Goal: Information Seeking & Learning: Learn about a topic

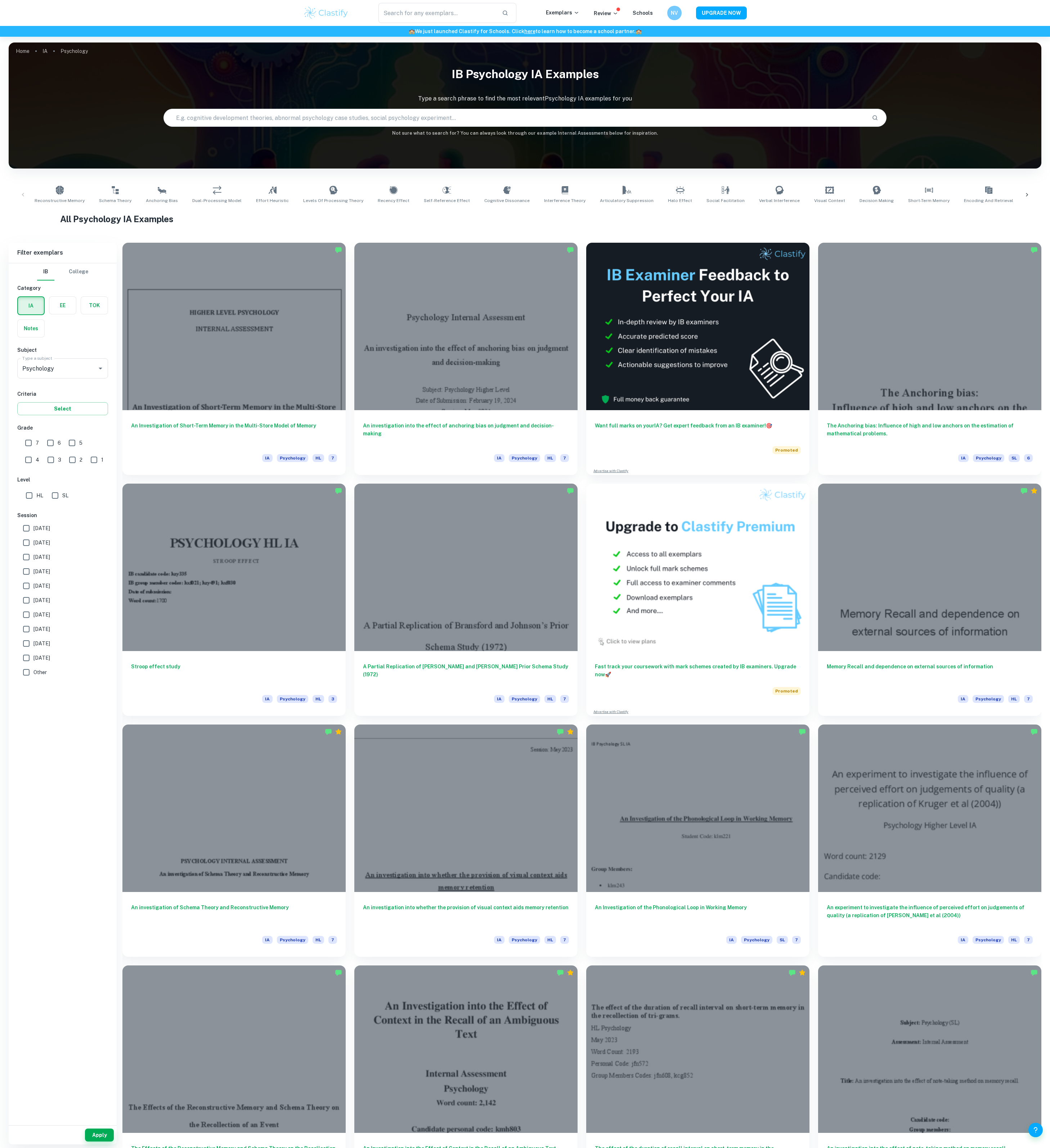
click at [346, 123] on input "text" at bounding box center [515, 117] width 702 height 20
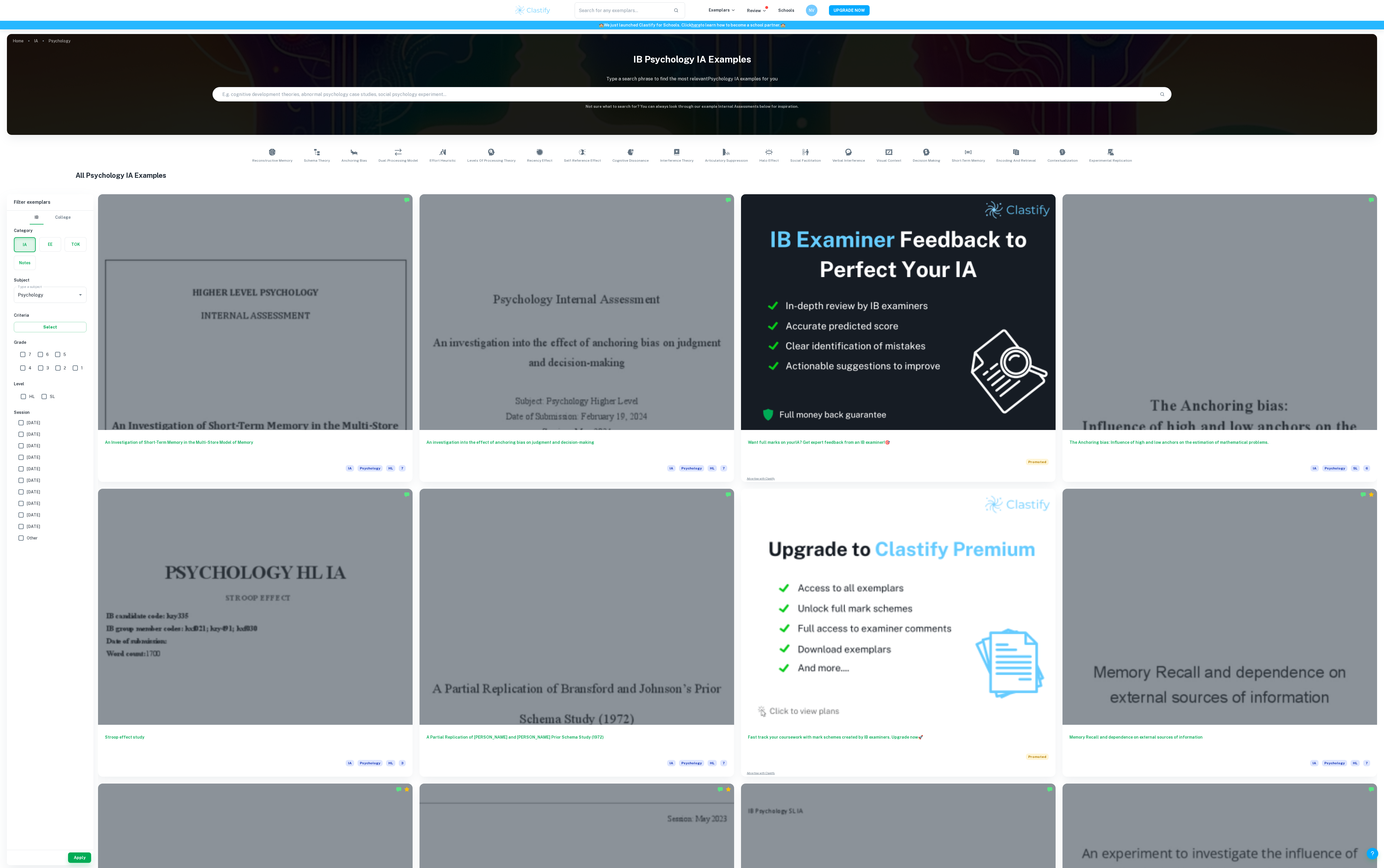
click at [798, 34] on div "Home IA Psychology IB Psychology IA examples Type a search phrase to find the m…" at bounding box center [692, 34] width 1370 height 0
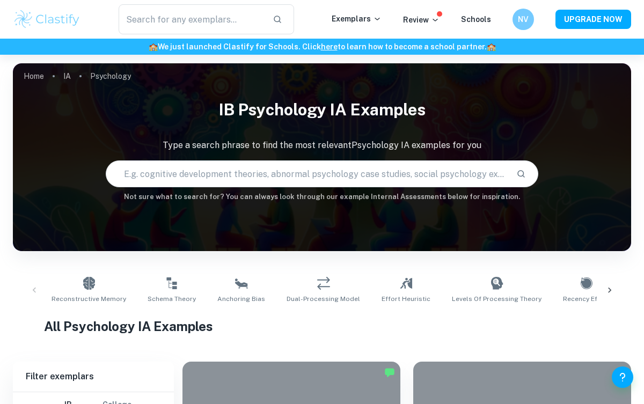
click at [294, 183] on input "text" at bounding box center [306, 174] width 401 height 30
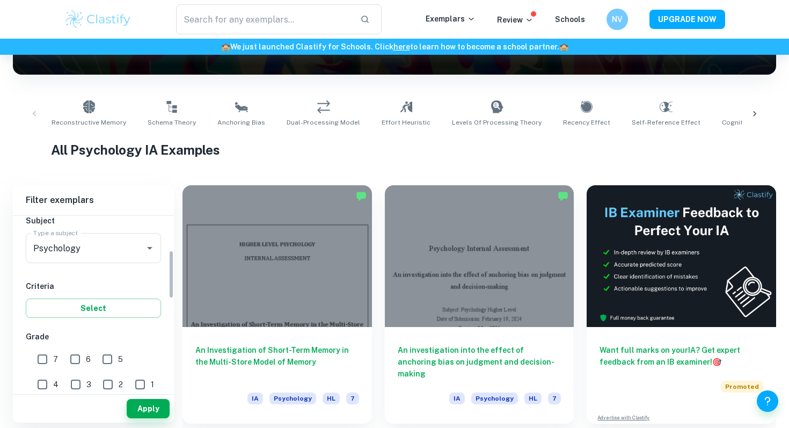
scroll to position [142, 0]
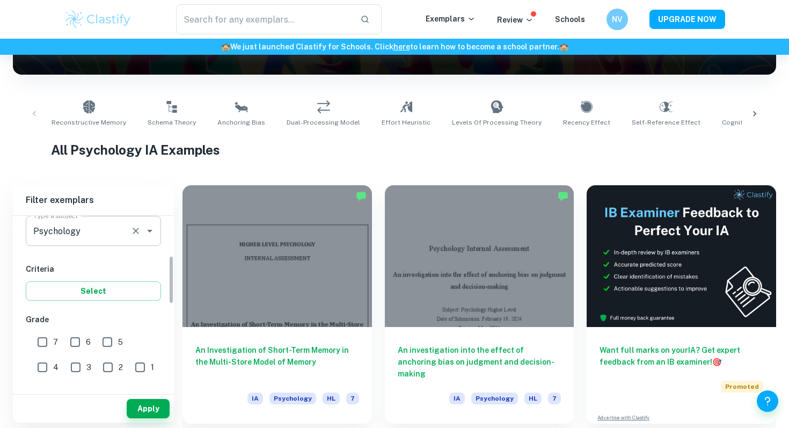
click at [92, 237] on input "Psychology" at bounding box center [79, 231] width 96 height 20
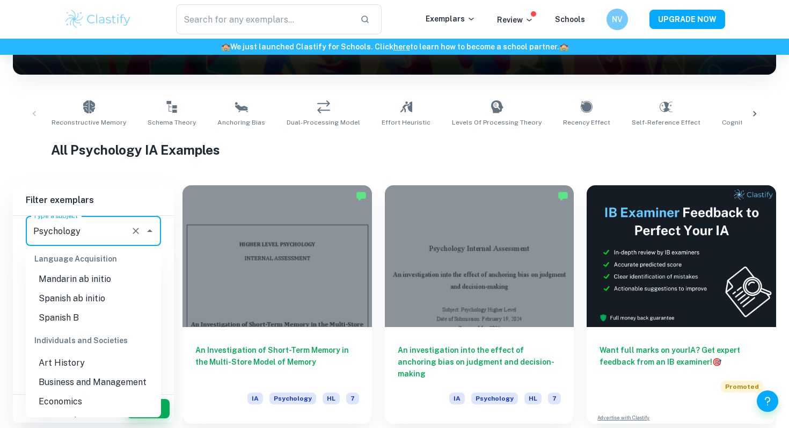
scroll to position [945, 0]
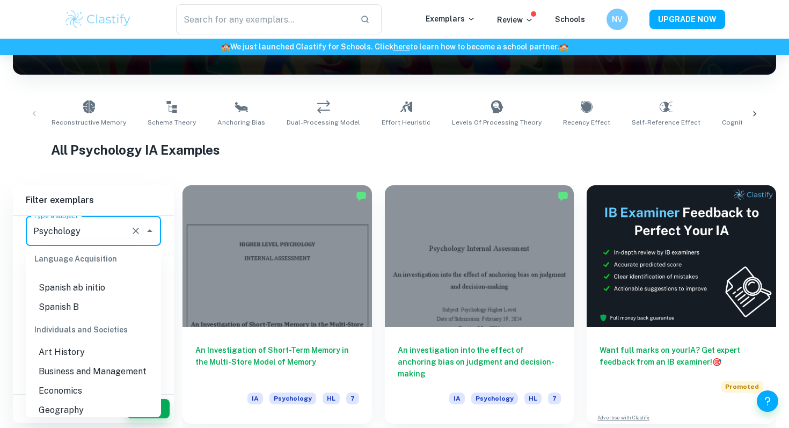
click at [71, 381] on li "Economics" at bounding box center [93, 390] width 135 height 19
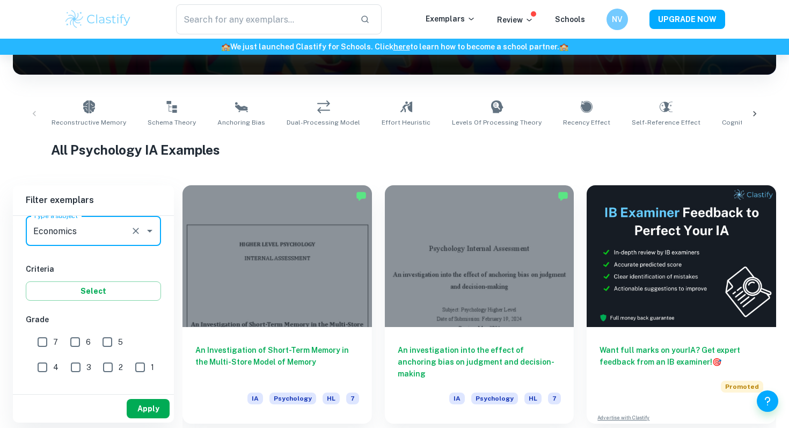
click at [136, 405] on button "Apply" at bounding box center [148, 408] width 43 height 19
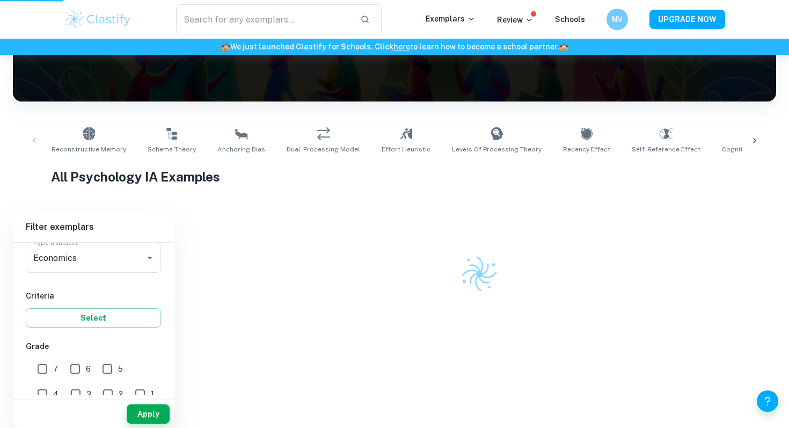
scroll to position [134, 0]
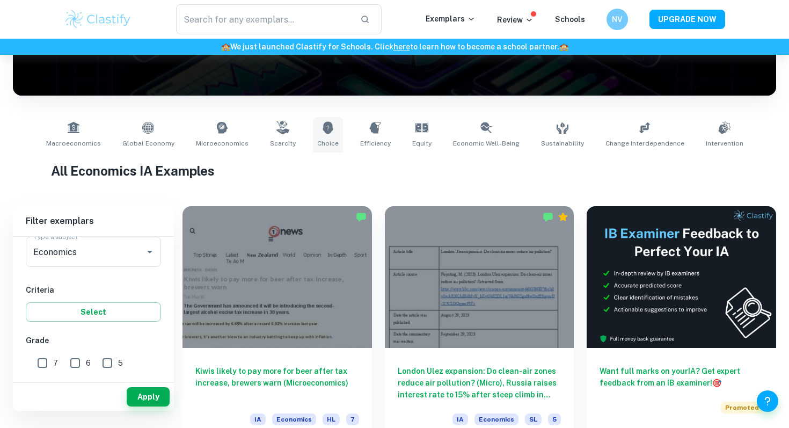
scroll to position [159, 0]
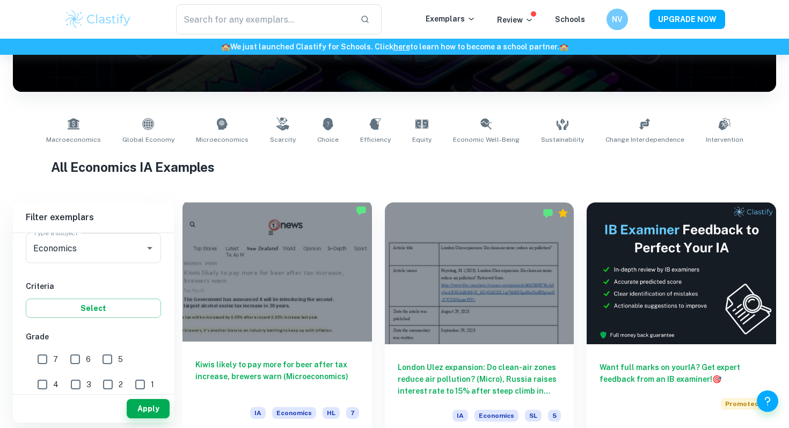
click at [325, 304] on div at bounding box center [276, 271] width 189 height 142
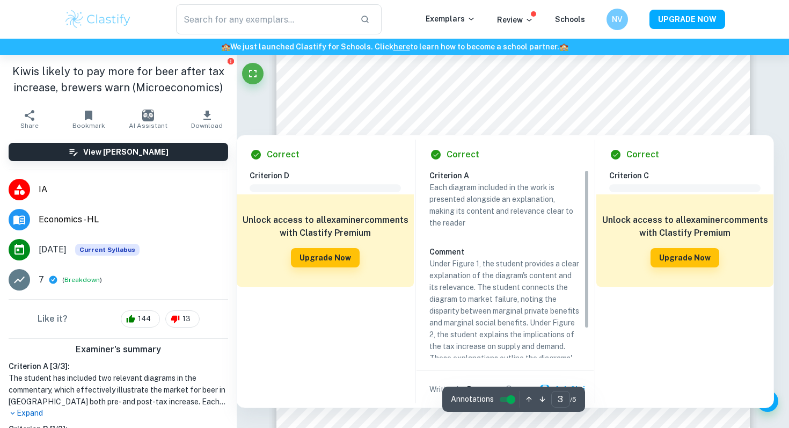
type input "4"
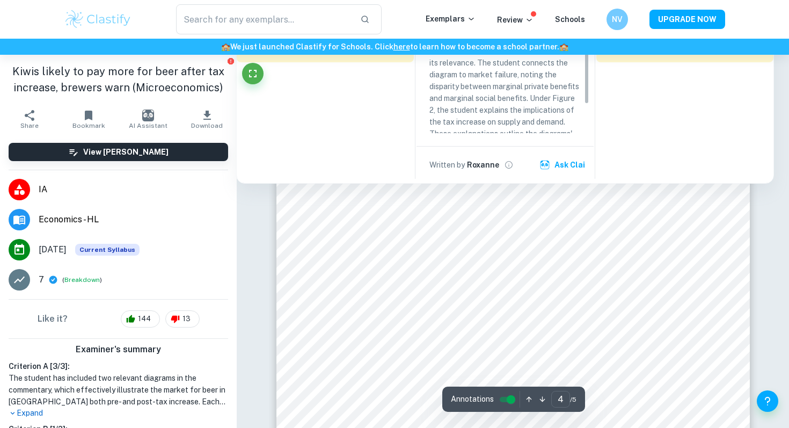
scroll to position [2200, 0]
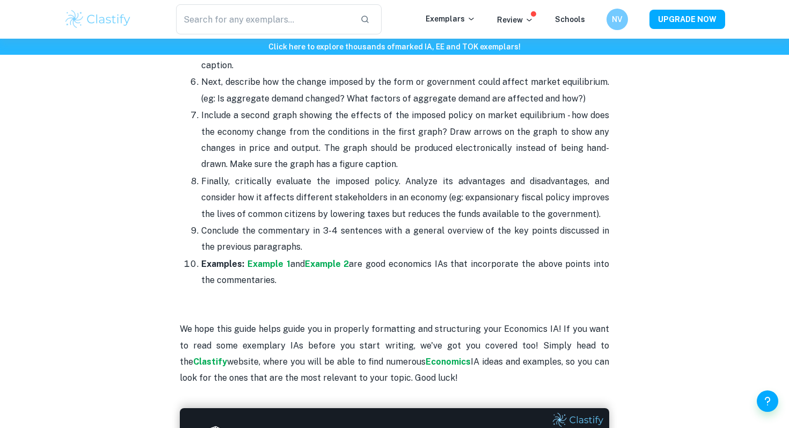
scroll to position [1350, 0]
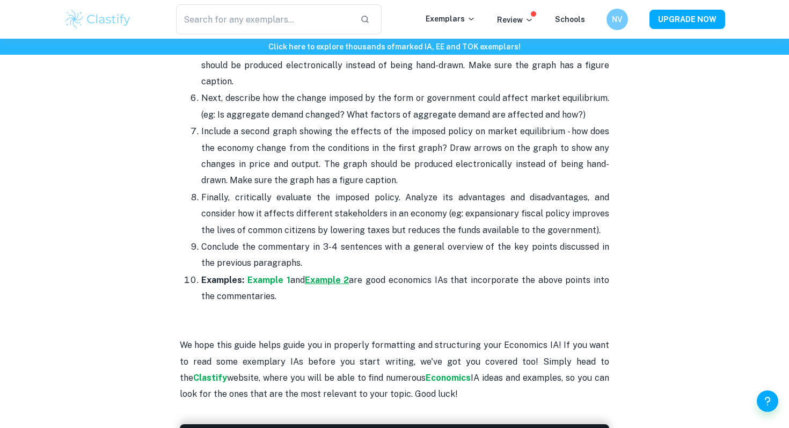
click at [330, 275] on strong "Example 2" at bounding box center [327, 280] width 45 height 10
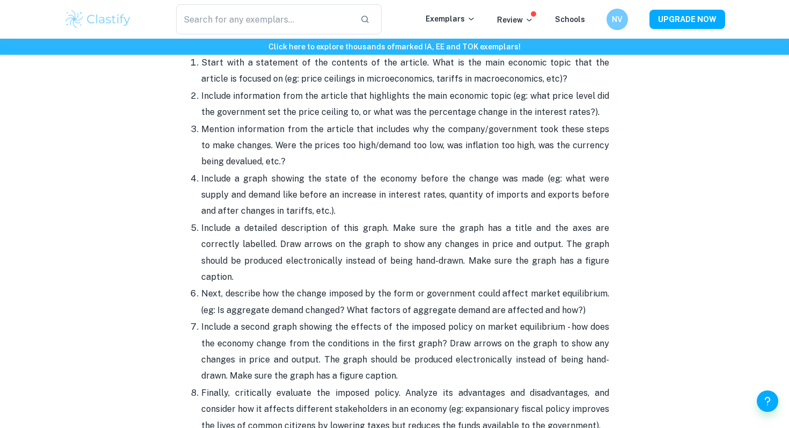
scroll to position [1154, 0]
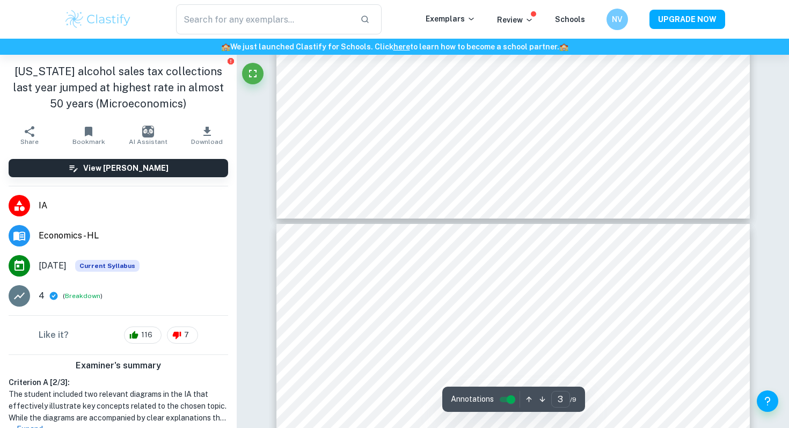
type input "4"
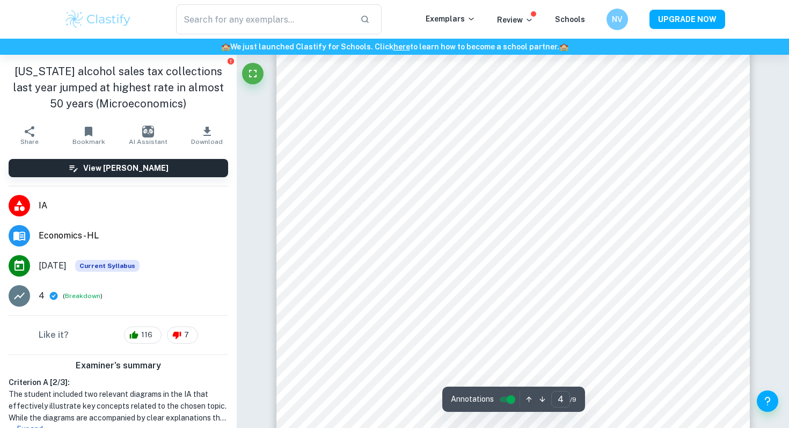
scroll to position [2218, 0]
